Goal: Task Accomplishment & Management: Manage account settings

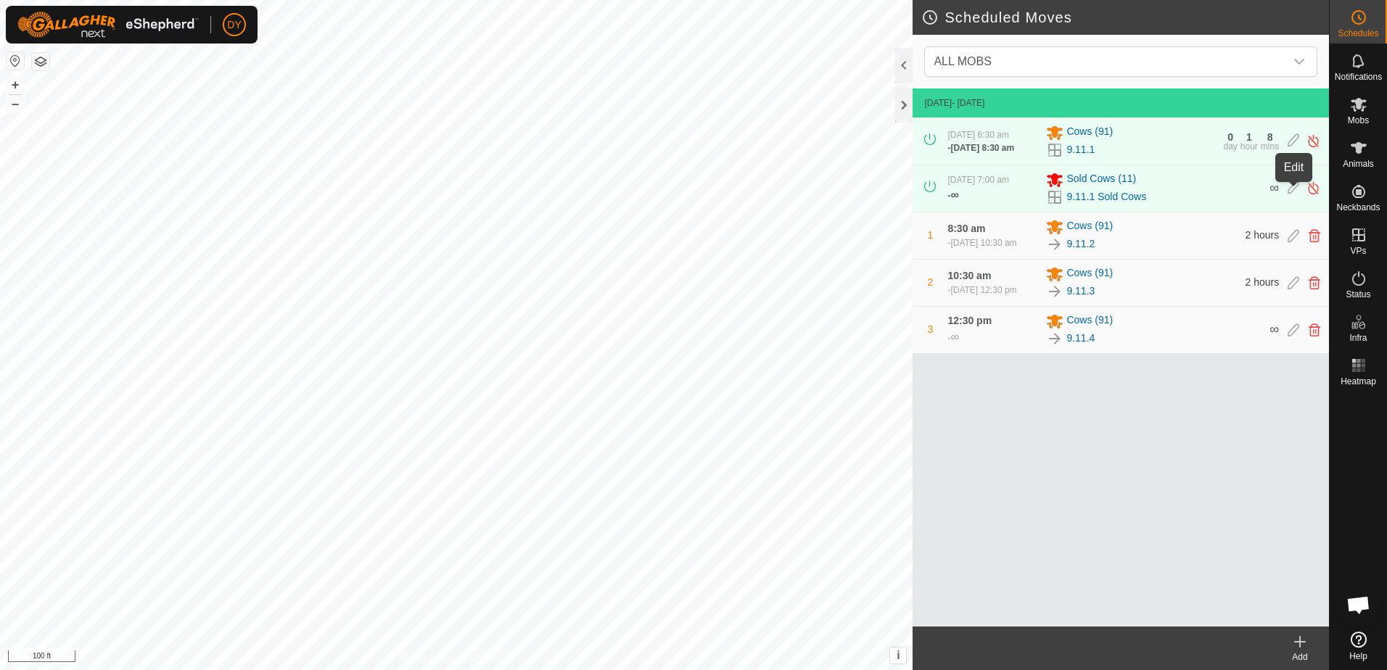
click at [1296, 192] on icon at bounding box center [1294, 188] width 12 height 15
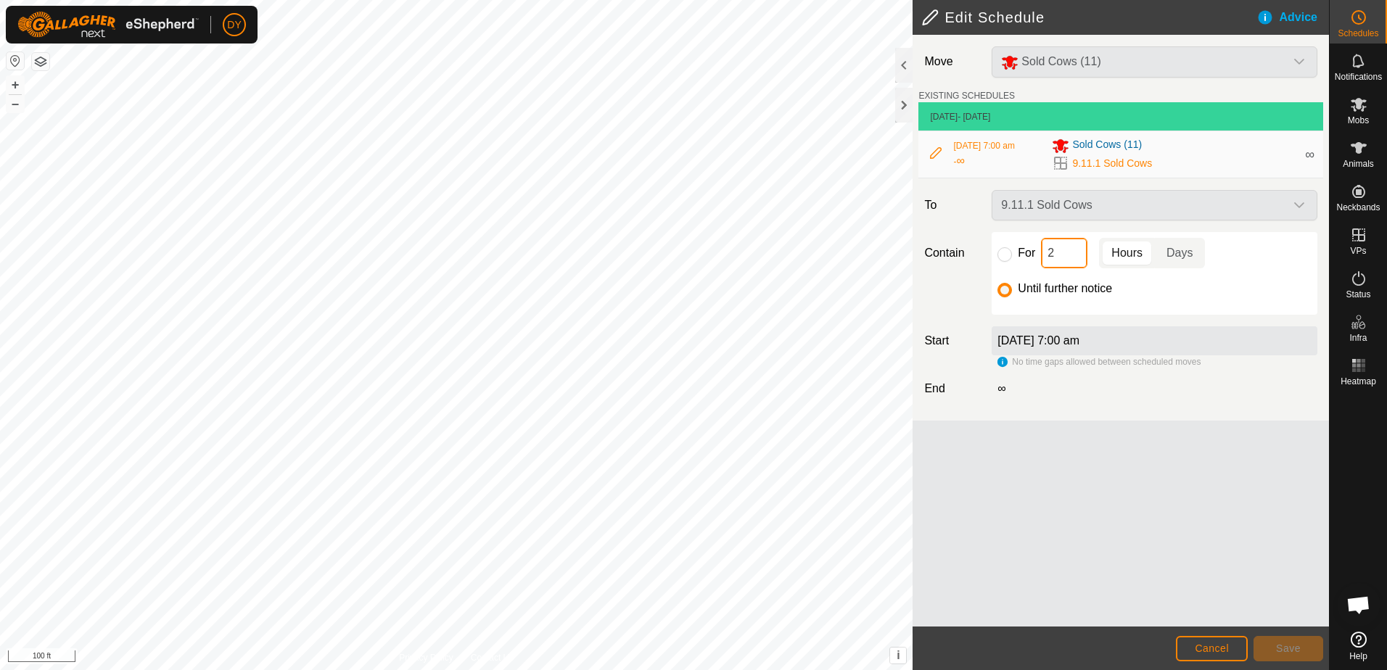
drag, startPoint x: 1071, startPoint y: 252, endPoint x: 1035, endPoint y: 257, distance: 35.8
click at [1035, 257] on div "For 2 Hours Days" at bounding box center [1154, 253] width 314 height 30
type input "6"
click at [1000, 252] on input "For" at bounding box center [1004, 254] width 15 height 15
radio input "true"
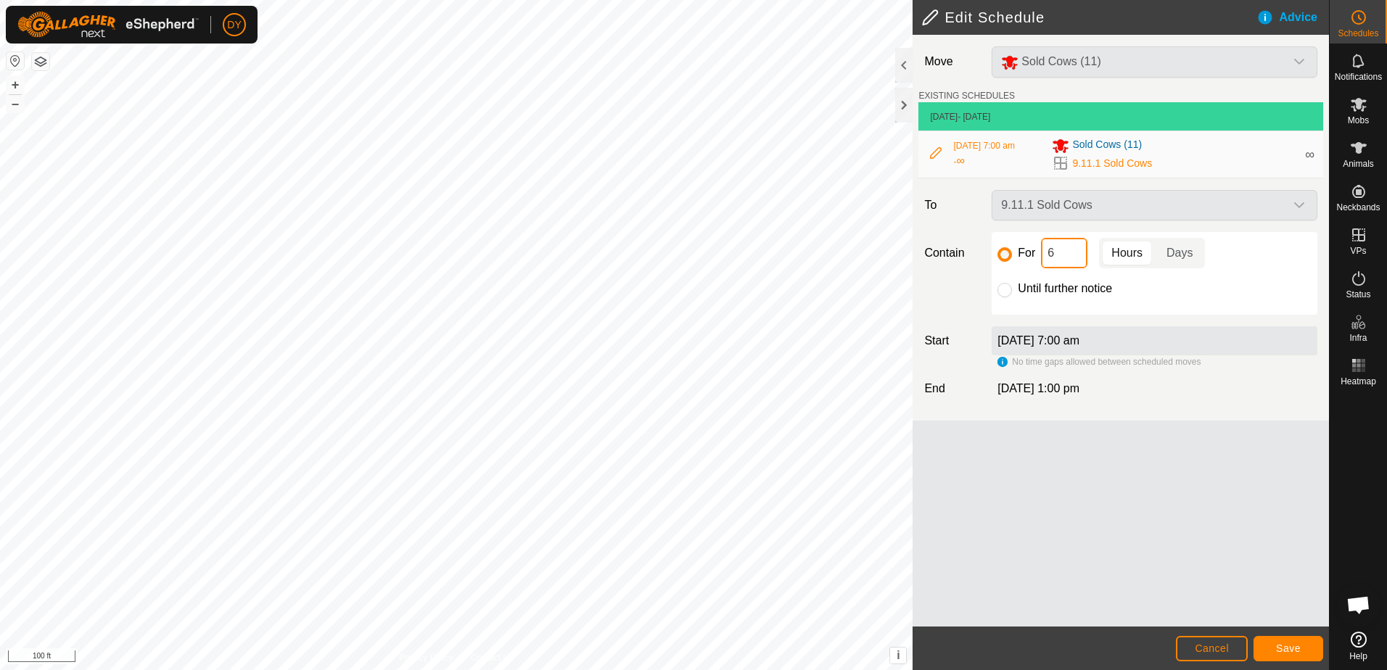
click at [1061, 253] on input "6" at bounding box center [1064, 253] width 46 height 30
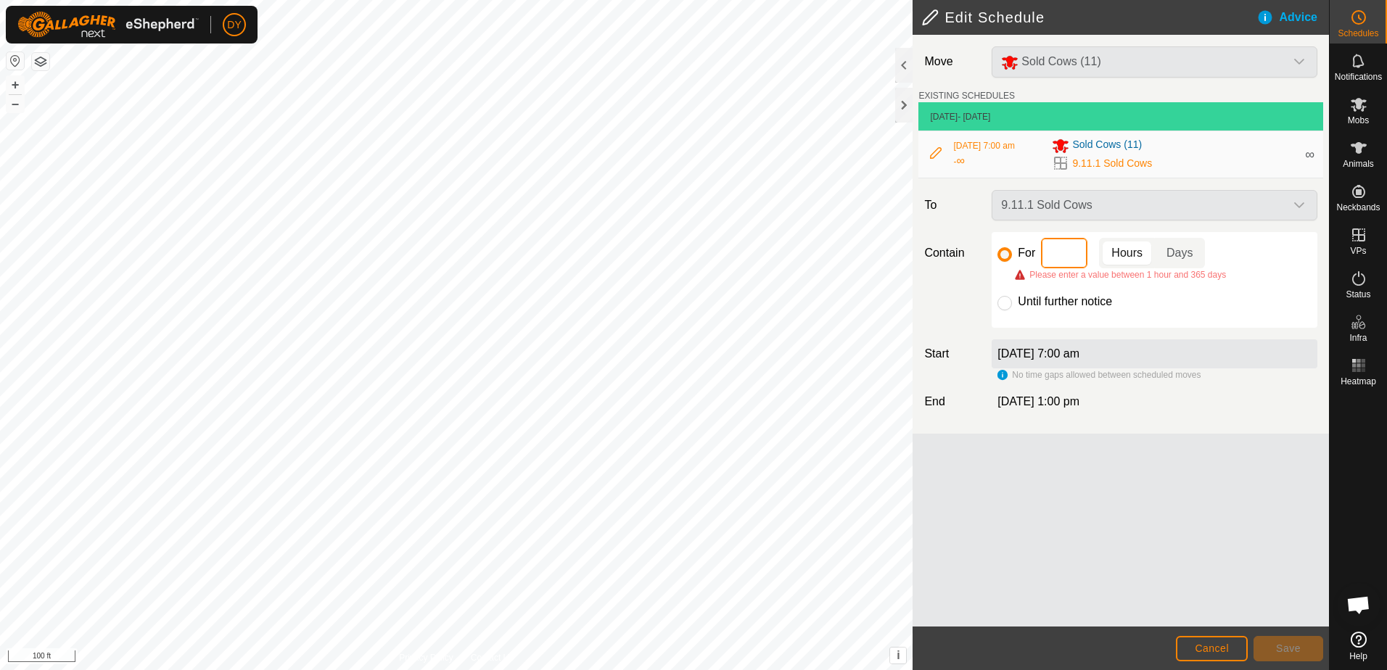
type input "4"
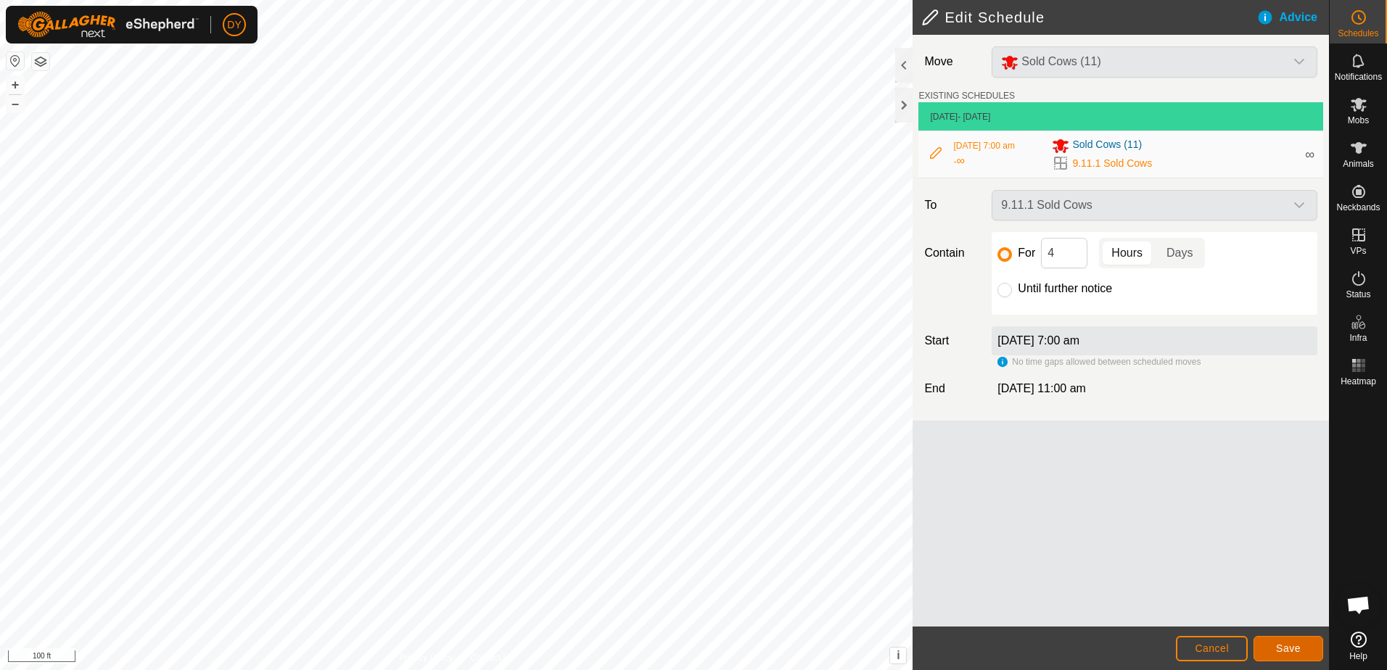
click at [1267, 646] on button "Save" at bounding box center [1288, 648] width 70 height 25
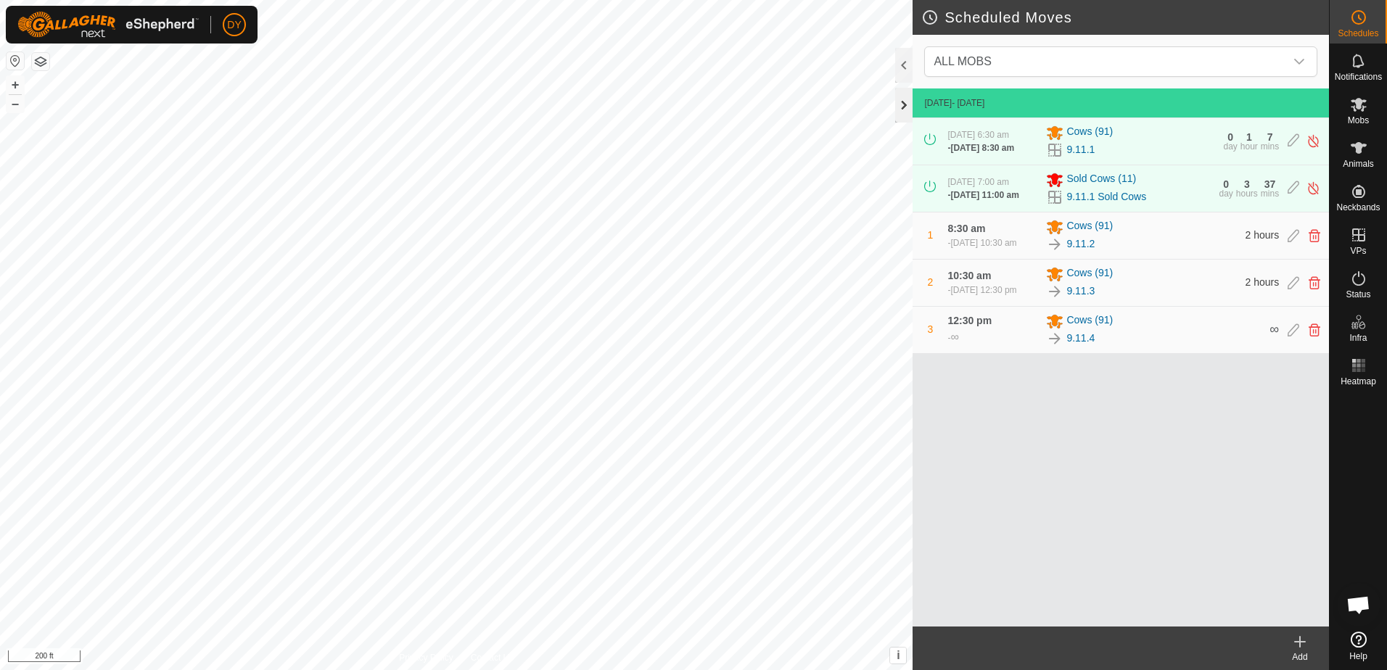
click at [901, 107] on div at bounding box center [903, 105] width 17 height 35
